Goal: Task Accomplishment & Management: Complete application form

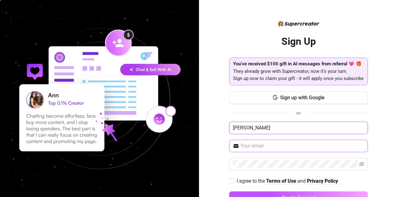
type input "[PERSON_NAME]"
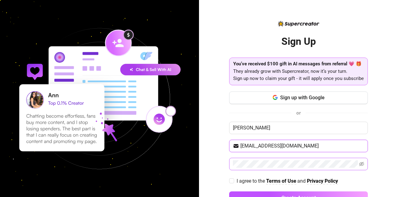
type input "[EMAIL_ADDRESS][DOMAIN_NAME]"
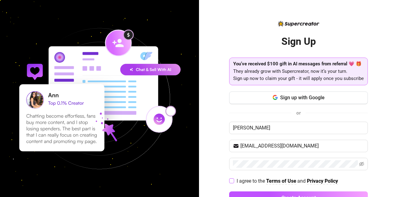
click at [230, 180] on span at bounding box center [231, 180] width 5 height 5
click at [230, 180] on input "I agree to the Terms of Use and Privacy Policy" at bounding box center [231, 180] width 4 height 4
checkbox input "true"
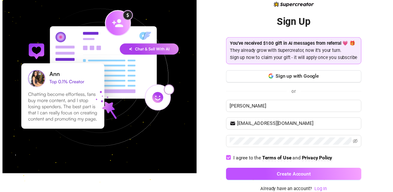
scroll to position [19, 0]
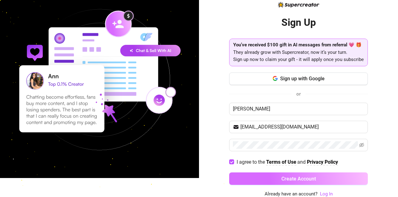
click at [254, 173] on button "Create Account" at bounding box center [298, 178] width 139 height 12
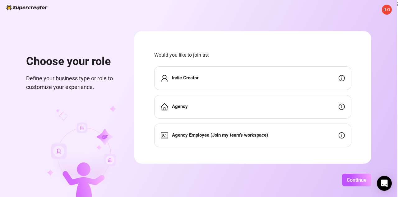
click at [226, 81] on div "Indie Creator" at bounding box center [252, 78] width 197 height 24
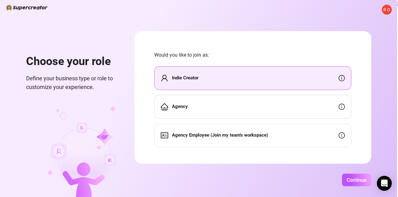
click at [345, 80] on icon "info-circle" at bounding box center [341, 78] width 6 height 6
click at [363, 175] on button "Continue" at bounding box center [356, 179] width 29 height 12
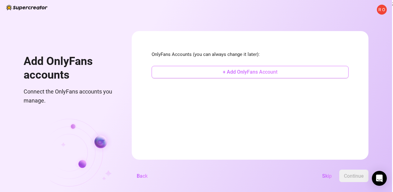
click at [256, 71] on button "+ Add OnlyFans Account" at bounding box center [250, 72] width 197 height 12
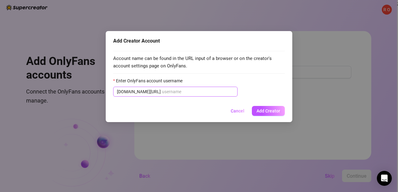
click at [179, 87] on span "[DOMAIN_NAME][URL]" at bounding box center [175, 92] width 124 height 10
type input "h"
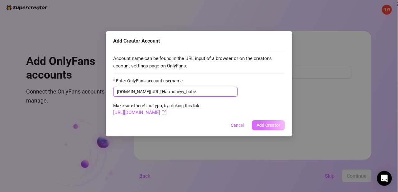
type input "Harmoneyy_babe"
click at [262, 129] on button "Add Creator" at bounding box center [268, 125] width 33 height 10
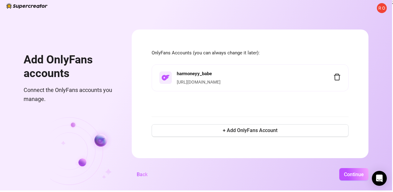
scroll to position [5, 11]
click at [369, 171] on button "Continue" at bounding box center [353, 174] width 29 height 12
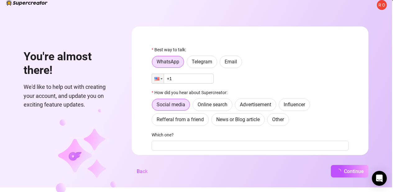
scroll to position [5, 5]
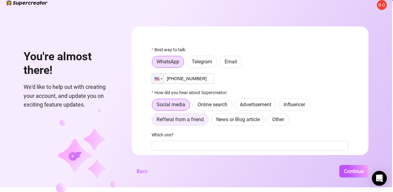
type input "[PHONE_NUMBER]"
click at [204, 122] on span "Refferal from a friend" at bounding box center [180, 120] width 47 height 6
click at [153, 121] on input "Refferal from a friend" at bounding box center [153, 121] width 0 height 0
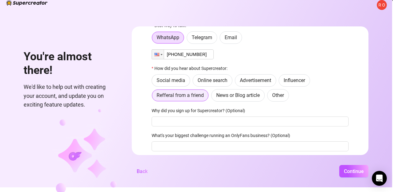
scroll to position [36, 0]
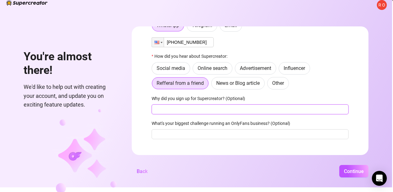
click at [213, 108] on input "Why did you sign up for Supercreator? (Optional)" at bounding box center [250, 109] width 197 height 10
type input "friend"
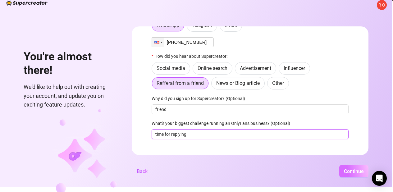
type input "time for replying"
click at [358, 170] on button "Continue" at bounding box center [353, 171] width 29 height 12
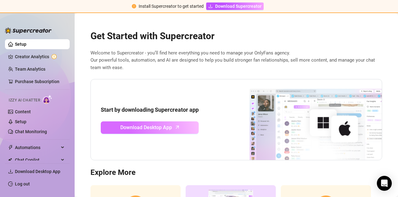
click at [164, 128] on span "Download Desktop App" at bounding box center [146, 127] width 52 height 8
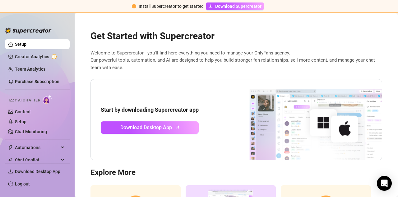
click at [380, 0] on div "Install Supercreator to get started Download Supercreator" at bounding box center [199, 6] width 398 height 13
